Goal: Information Seeking & Learning: Learn about a topic

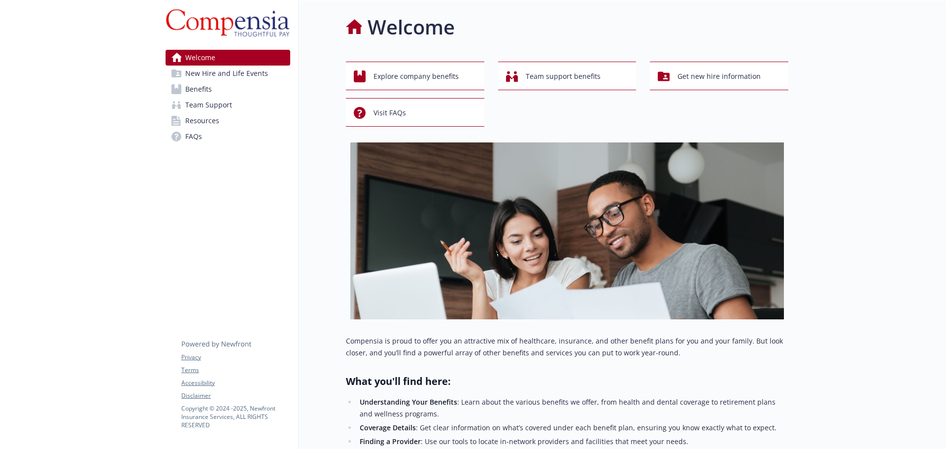
click at [193, 86] on span "Benefits" at bounding box center [198, 89] width 27 height 16
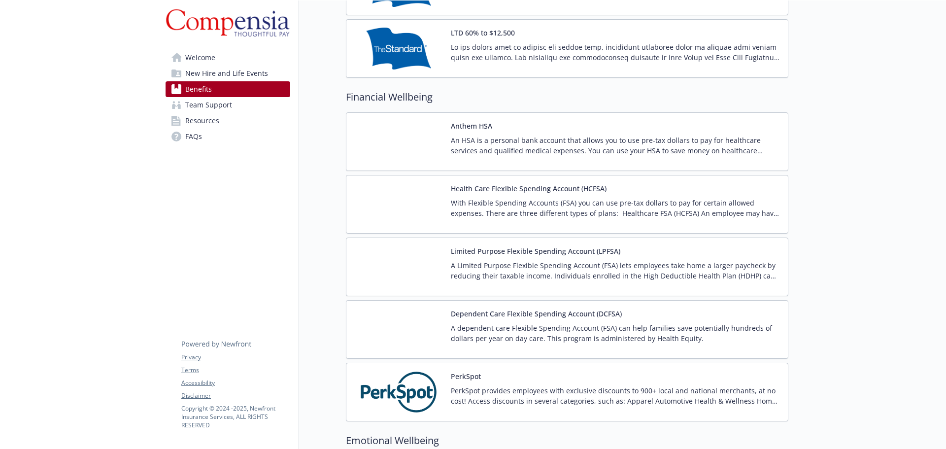
scroll to position [838, 0]
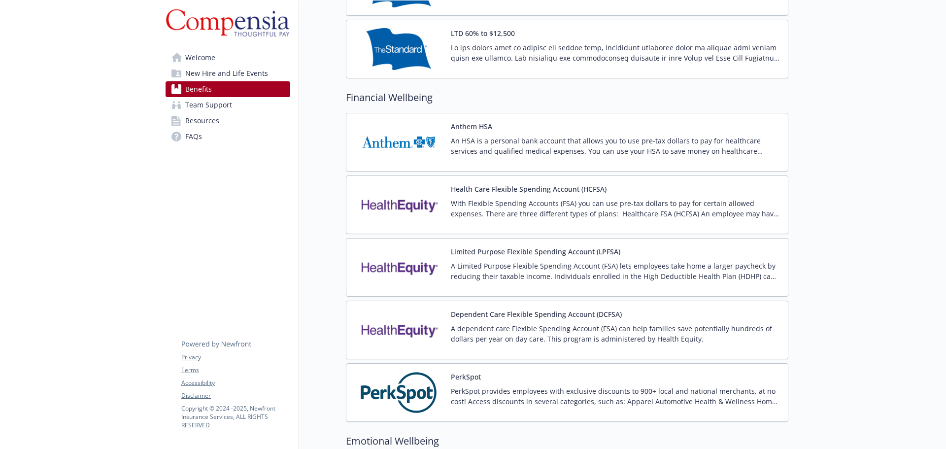
click at [573, 215] on p "With Flexible Spending Accounts (FSA) you can use pre-tax dollars to pay for ce…" at bounding box center [615, 208] width 329 height 21
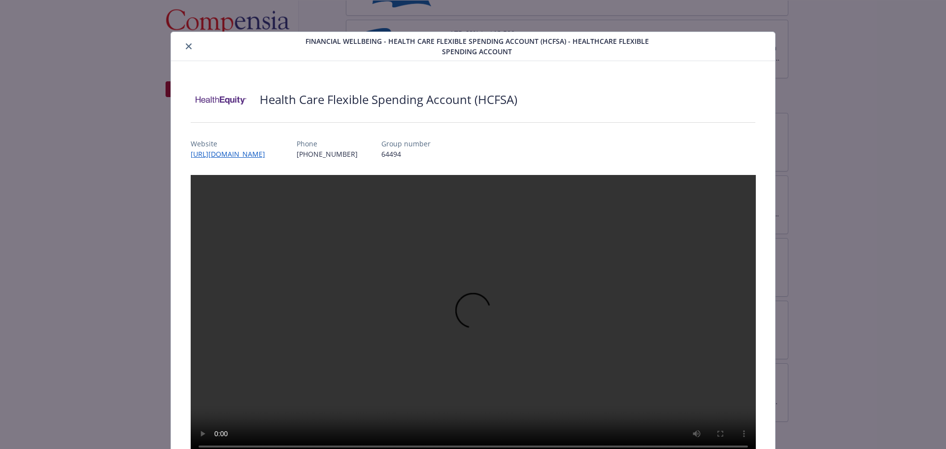
scroll to position [30, 0]
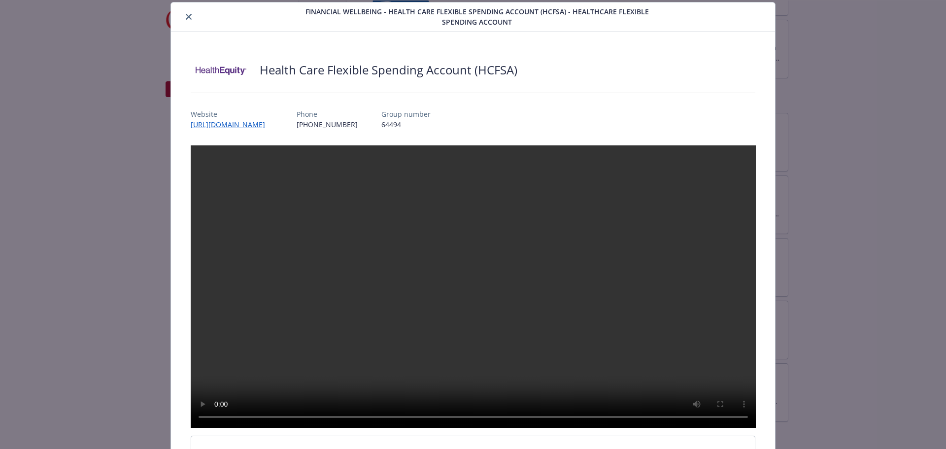
click at [194, 17] on div "details for plan Financial Wellbeing - Health Care Flexible Spending Account (H…" at bounding box center [236, 17] width 123 height 12
click at [188, 17] on icon "close" at bounding box center [189, 17] width 6 height 6
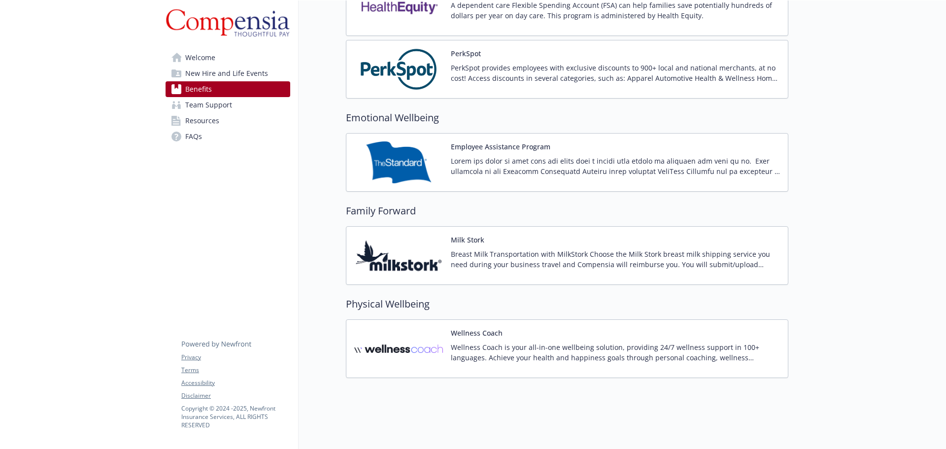
scroll to position [1168, 0]
